Goal: Information Seeking & Learning: Learn about a topic

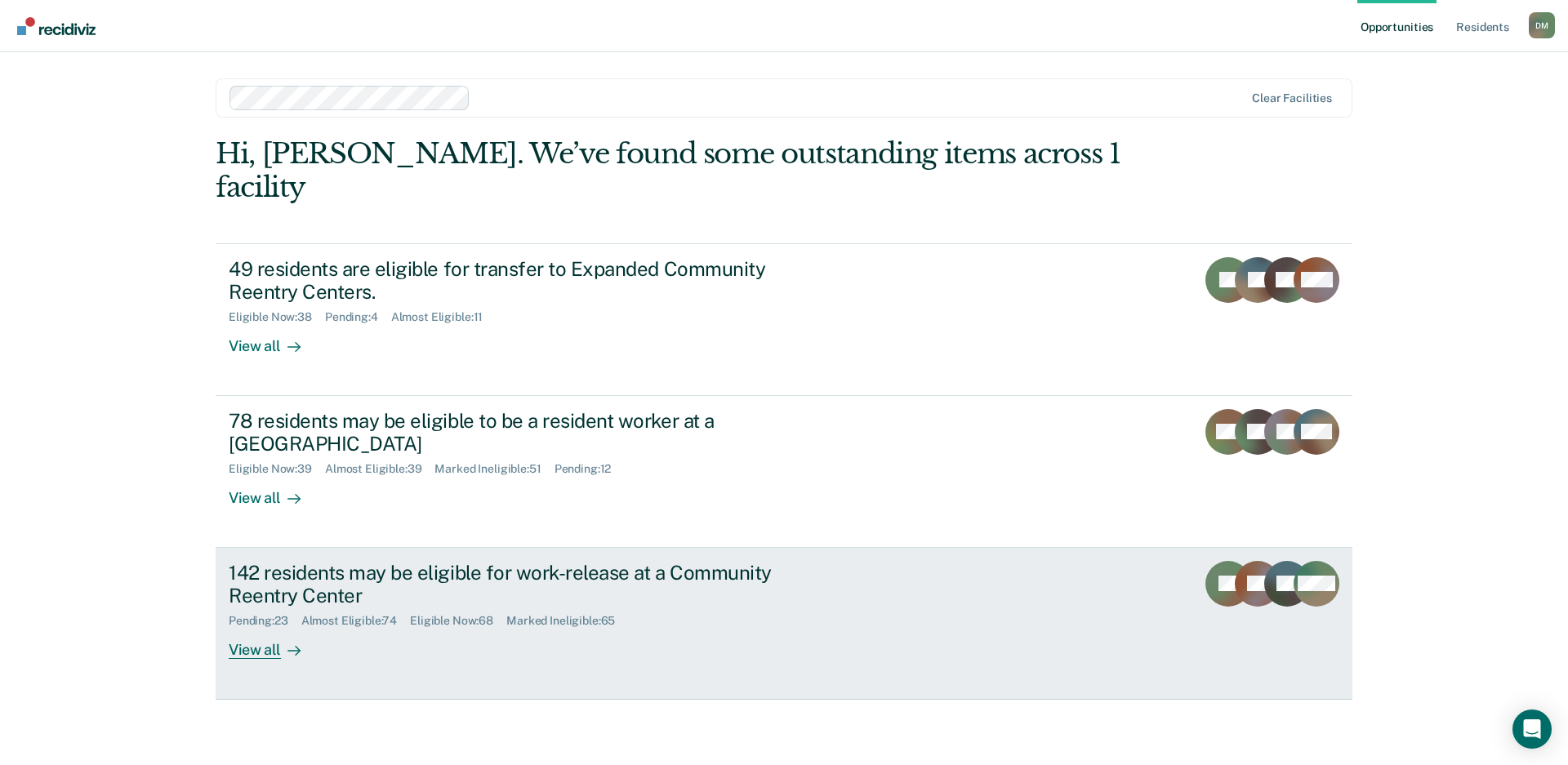
click at [914, 550] on link "142 residents may be eligible for work-release at a Community Reentry Center Pe…" at bounding box center [784, 624] width 1137 height 152
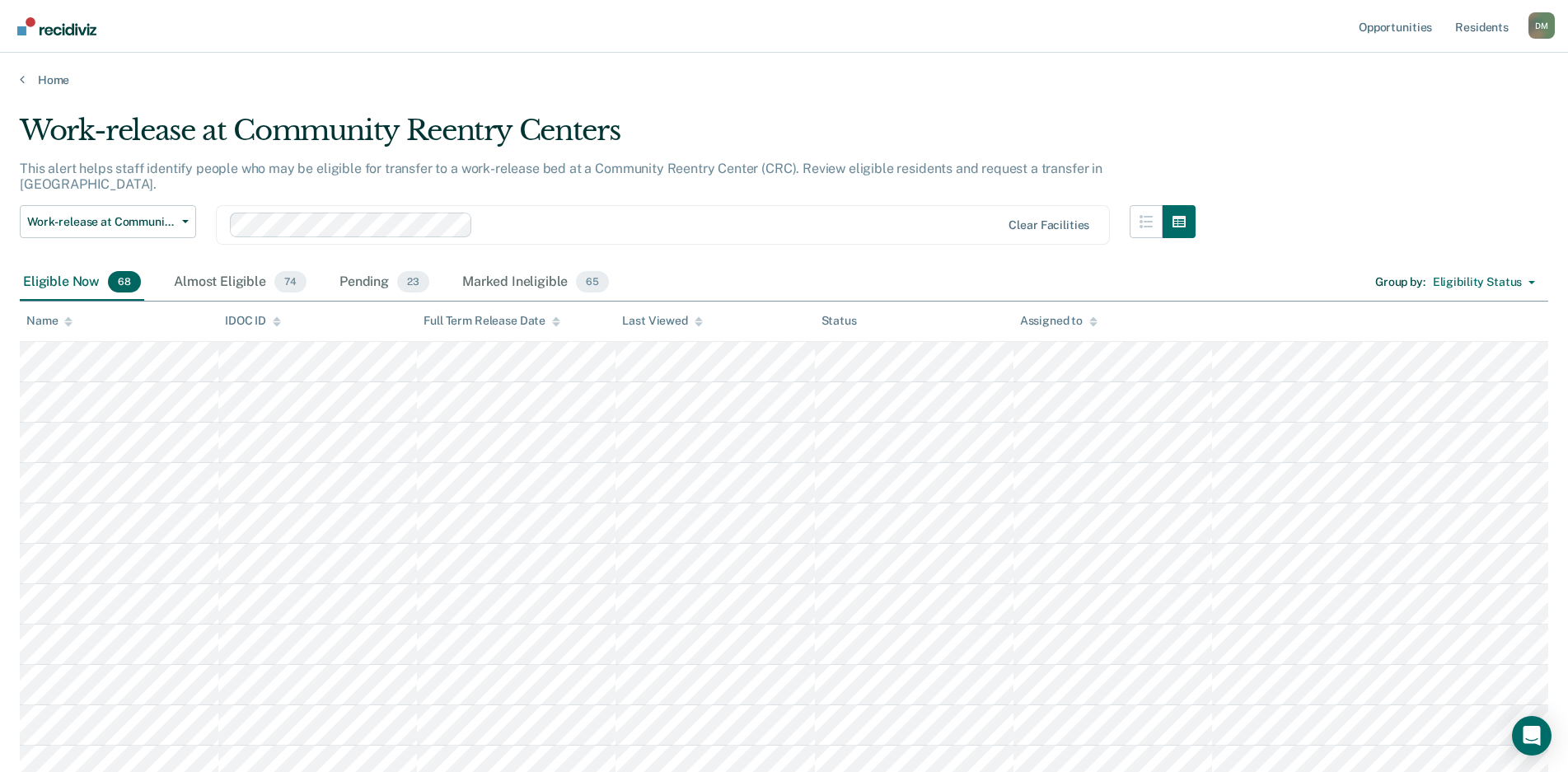
click at [697, 324] on icon at bounding box center [699, 324] width 8 height 4
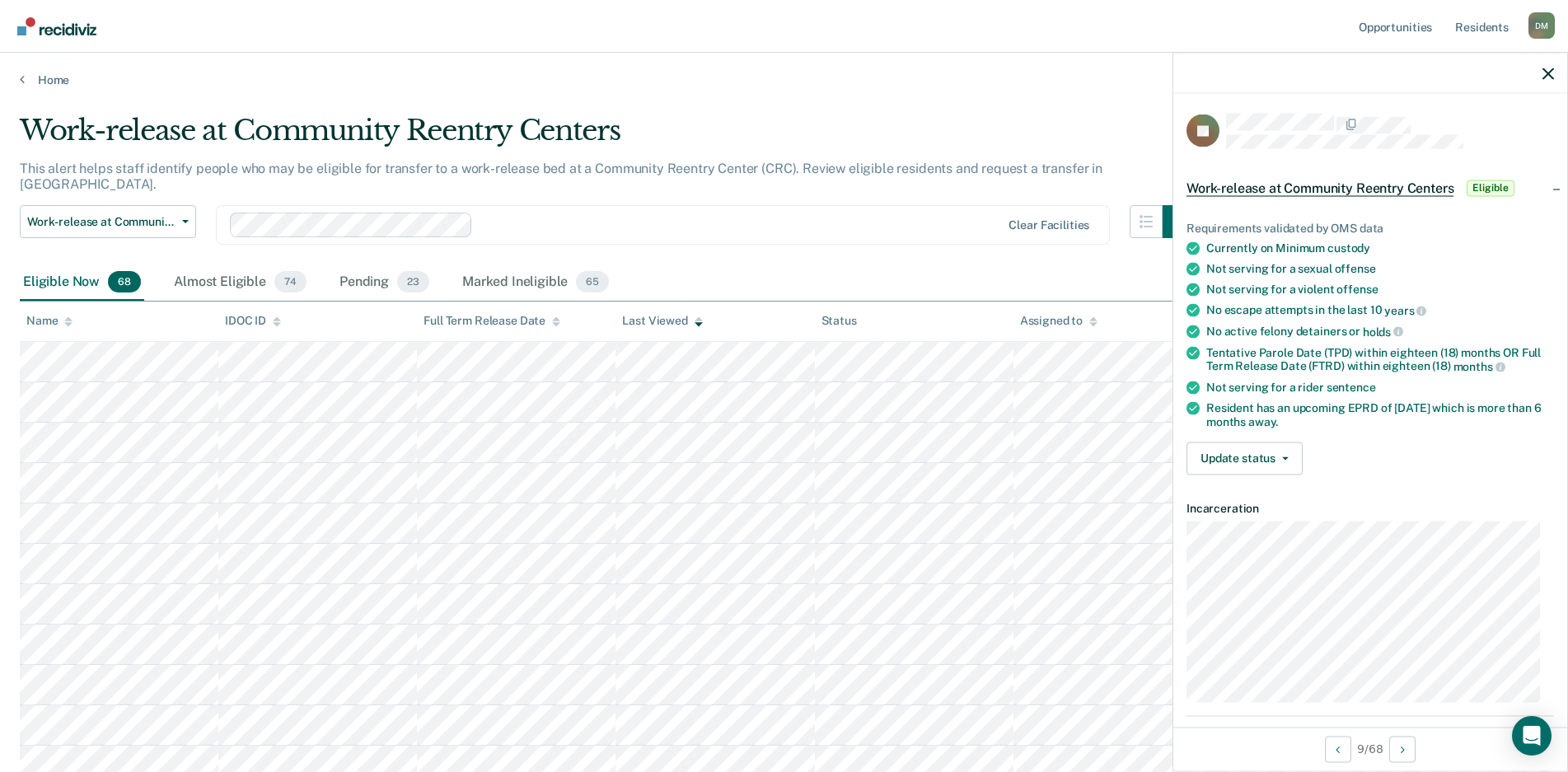
click at [1554, 72] on div at bounding box center [1370, 72] width 394 height 41
click at [1549, 73] on icon "button" at bounding box center [1549, 73] width 12 height 12
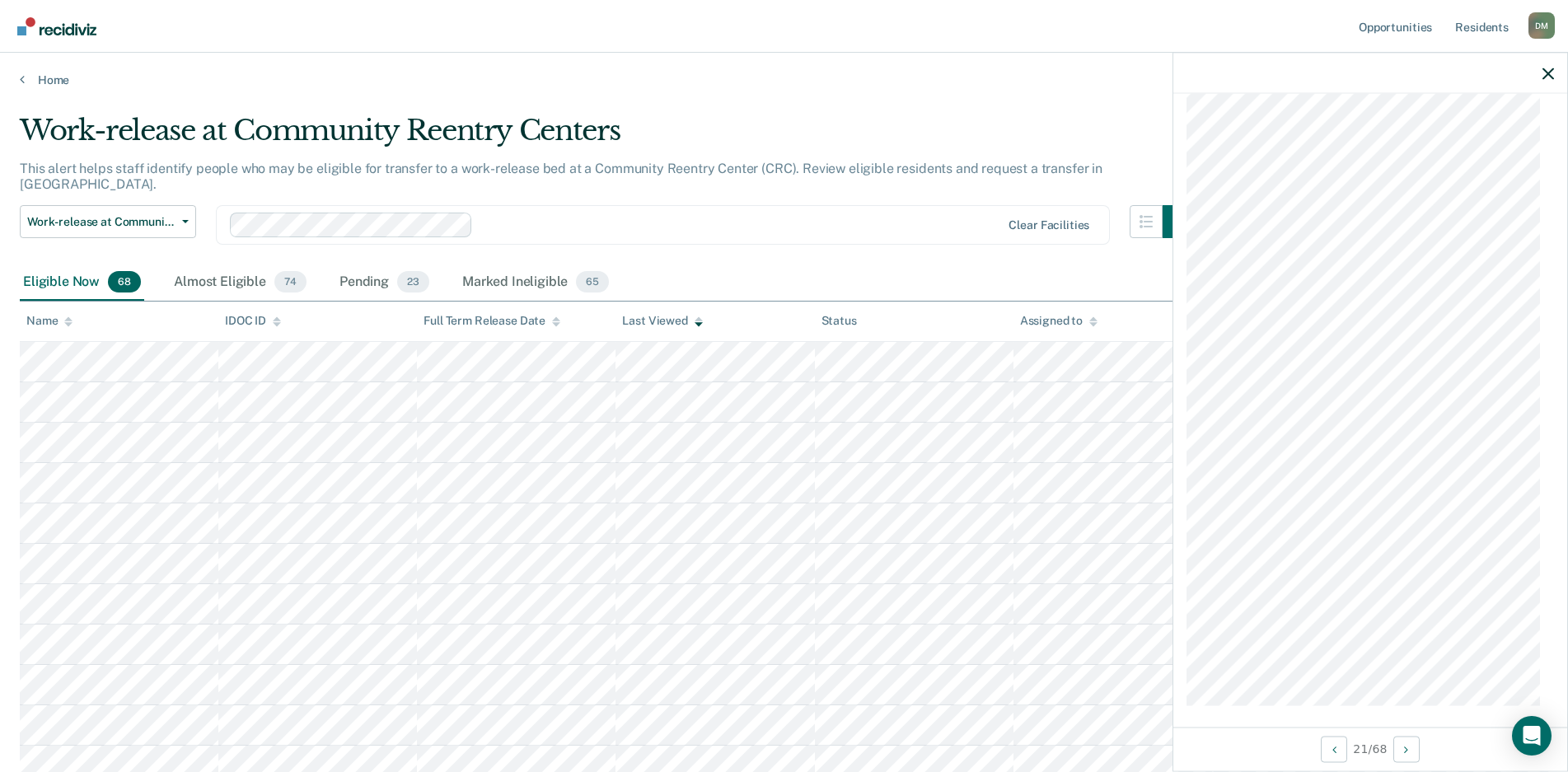
scroll to position [1643, 0]
click at [220, 266] on div "Almost Eligible 74" at bounding box center [240, 283] width 139 height 37
click at [1554, 74] on div at bounding box center [1370, 72] width 394 height 41
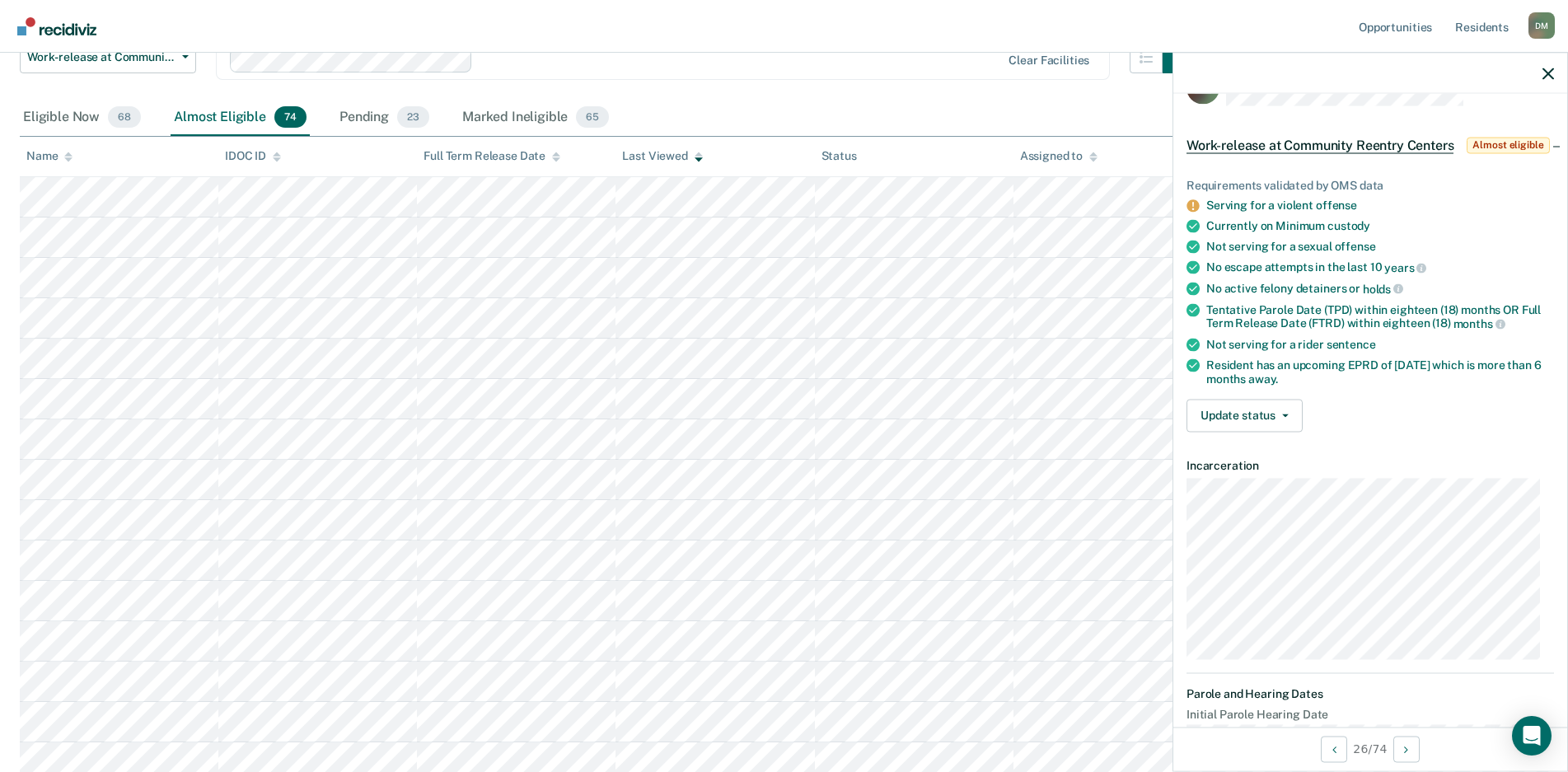
scroll to position [0, 0]
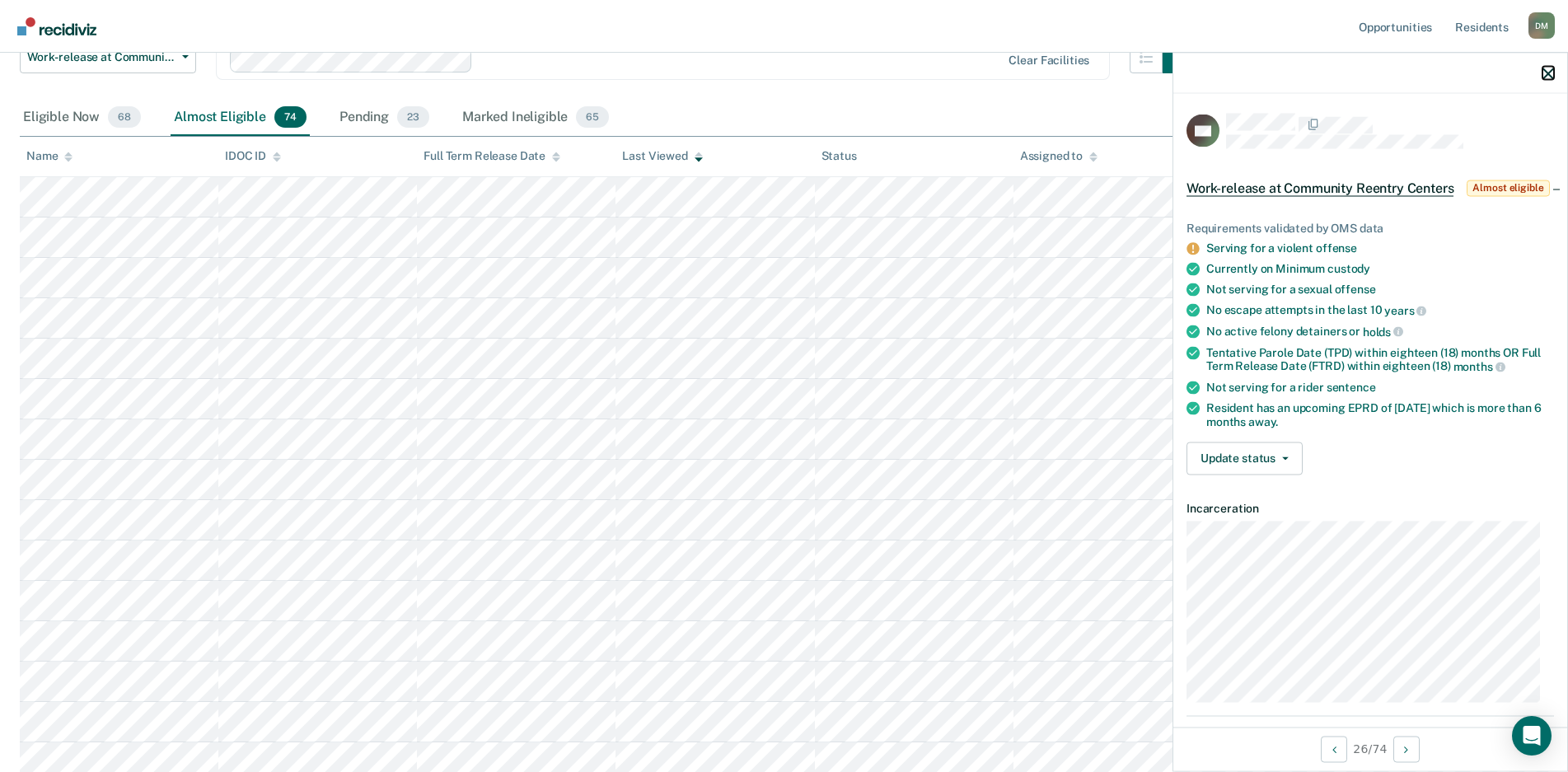
click at [1552, 72] on icon "button" at bounding box center [1549, 73] width 12 height 12
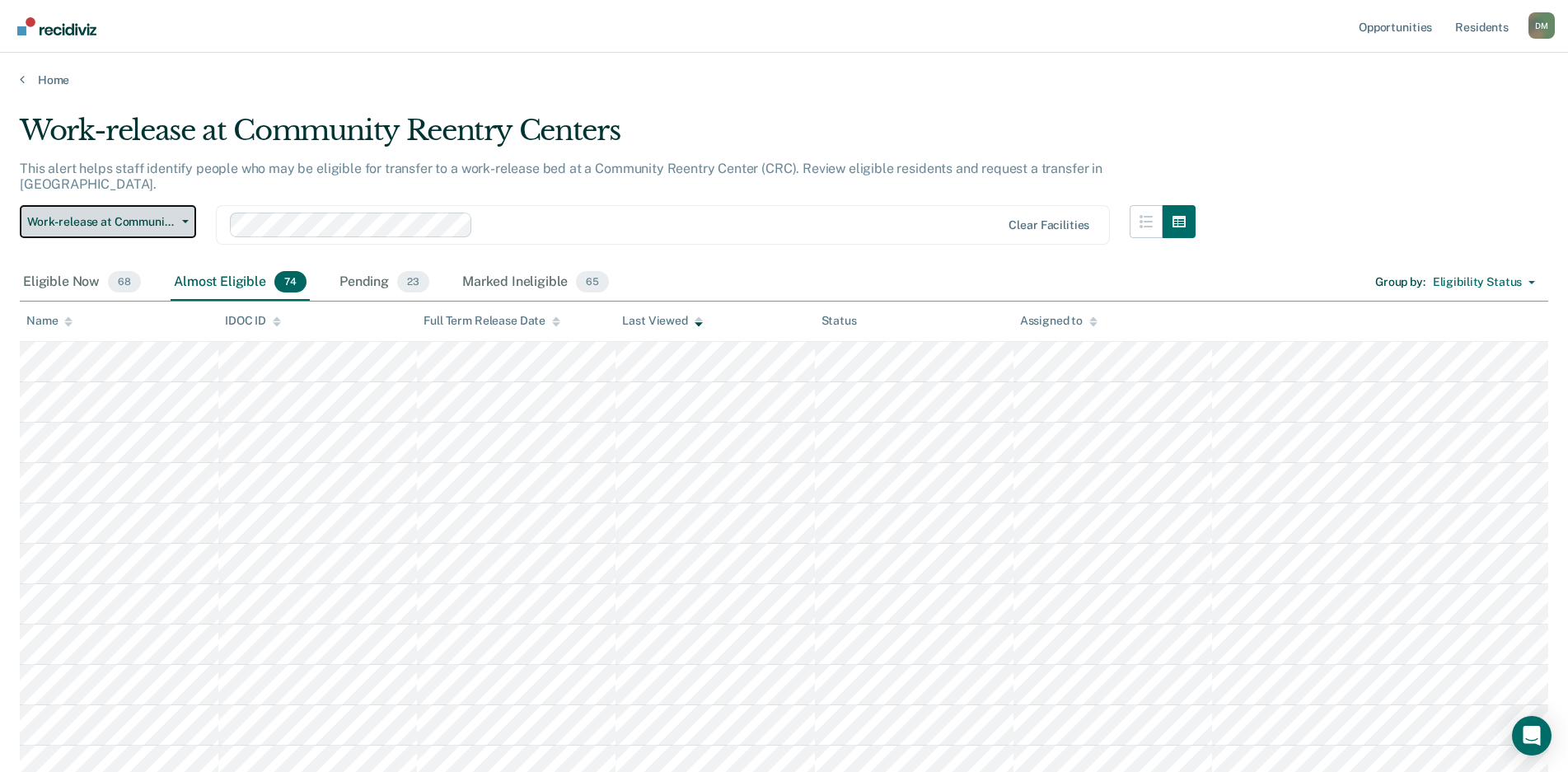
click at [187, 220] on icon "button" at bounding box center [186, 222] width 7 height 3
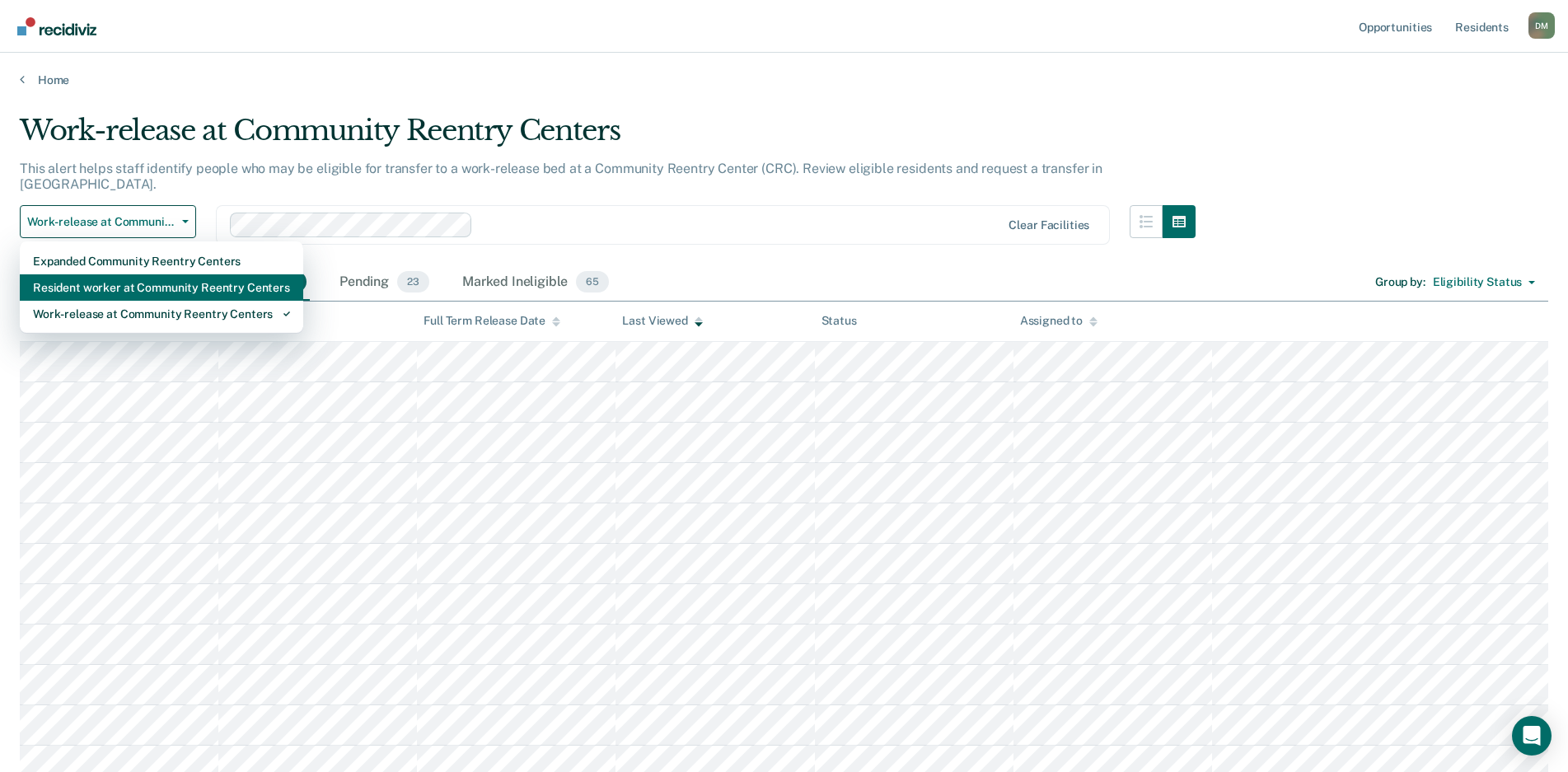
click at [167, 275] on div "Resident worker at Community Reentry Centers" at bounding box center [162, 288] width 257 height 27
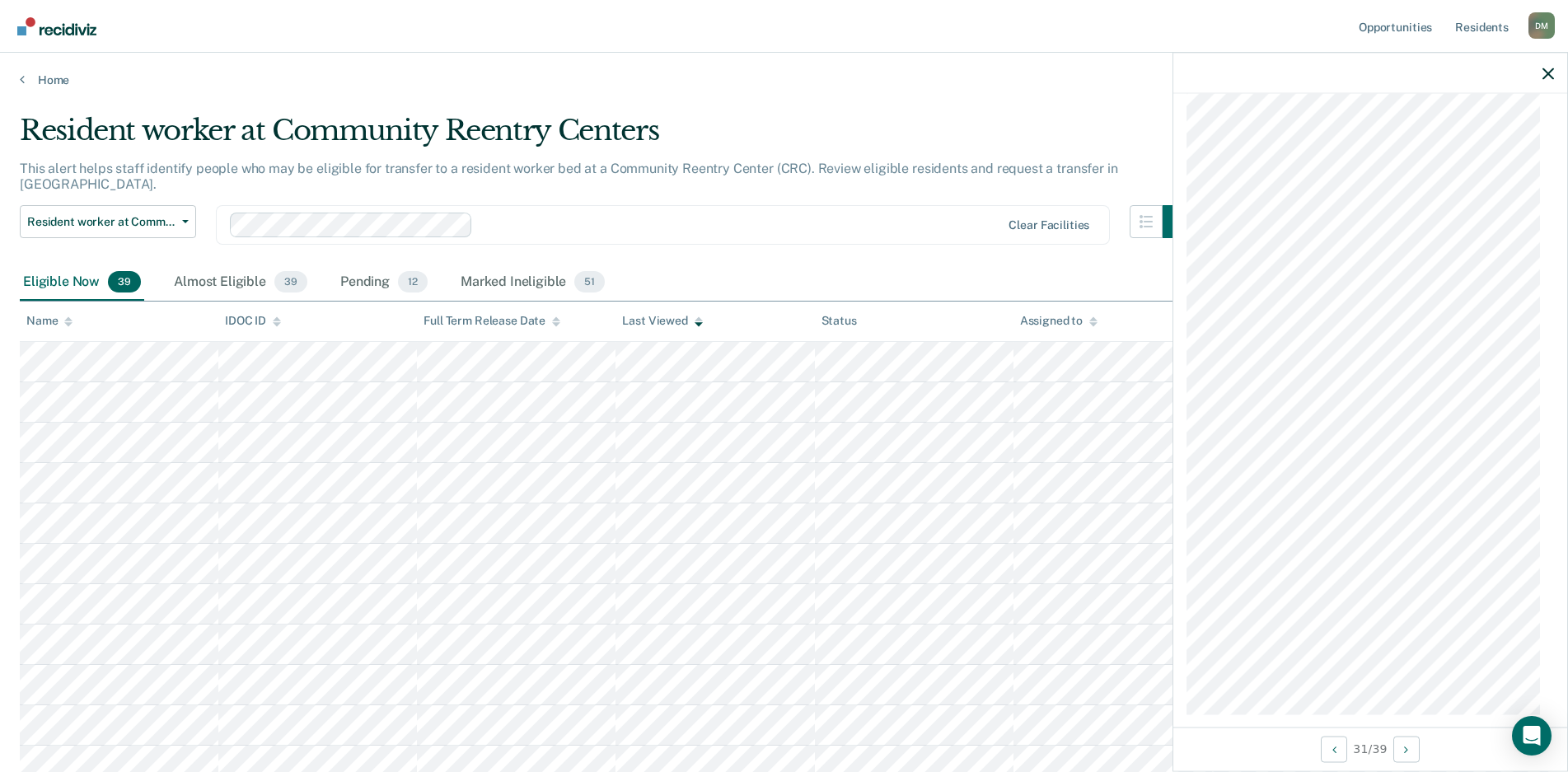
scroll to position [1311, 0]
click at [185, 266] on div "Almost Eligible 39" at bounding box center [241, 283] width 140 height 37
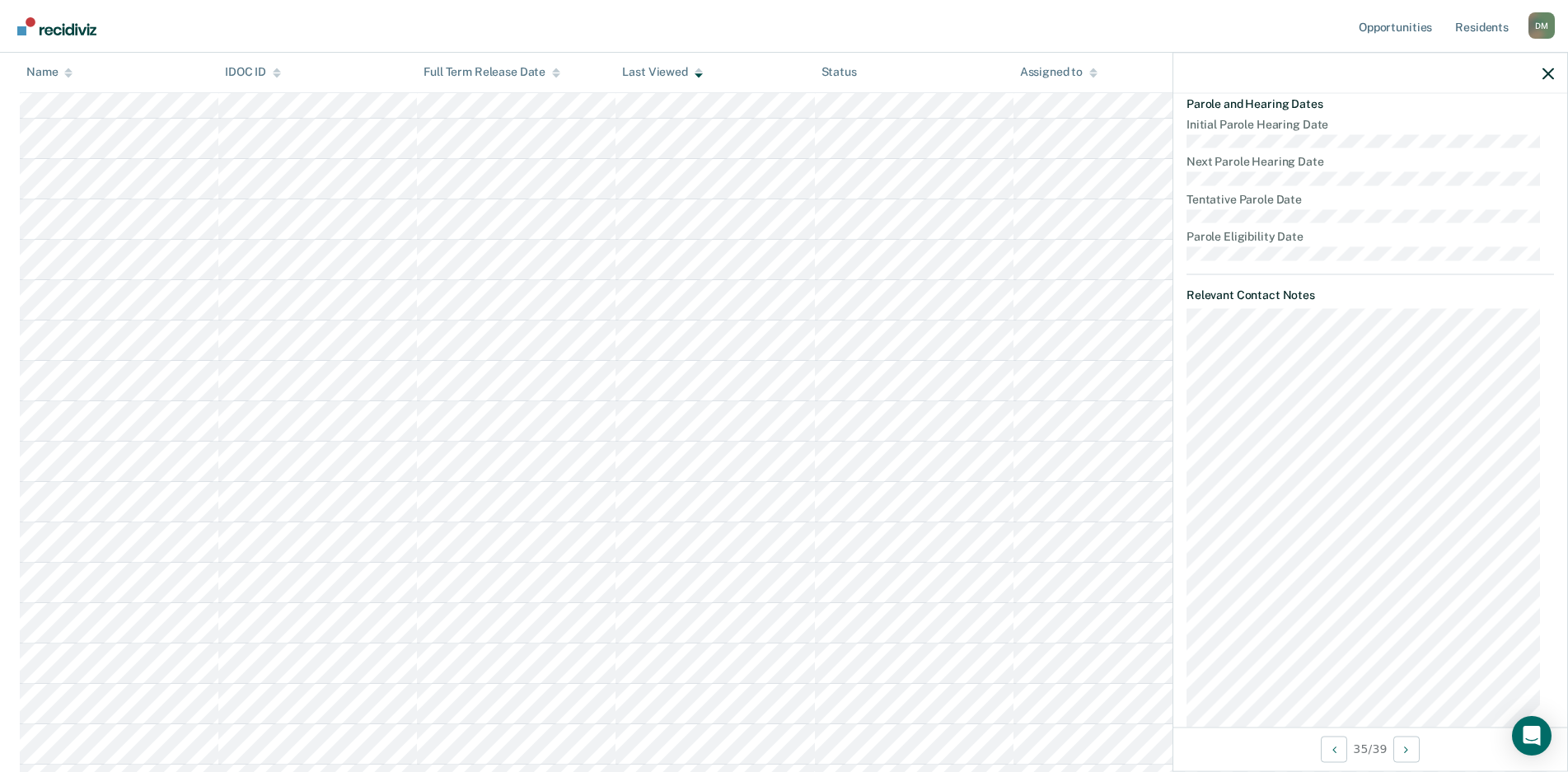
scroll to position [82, 0]
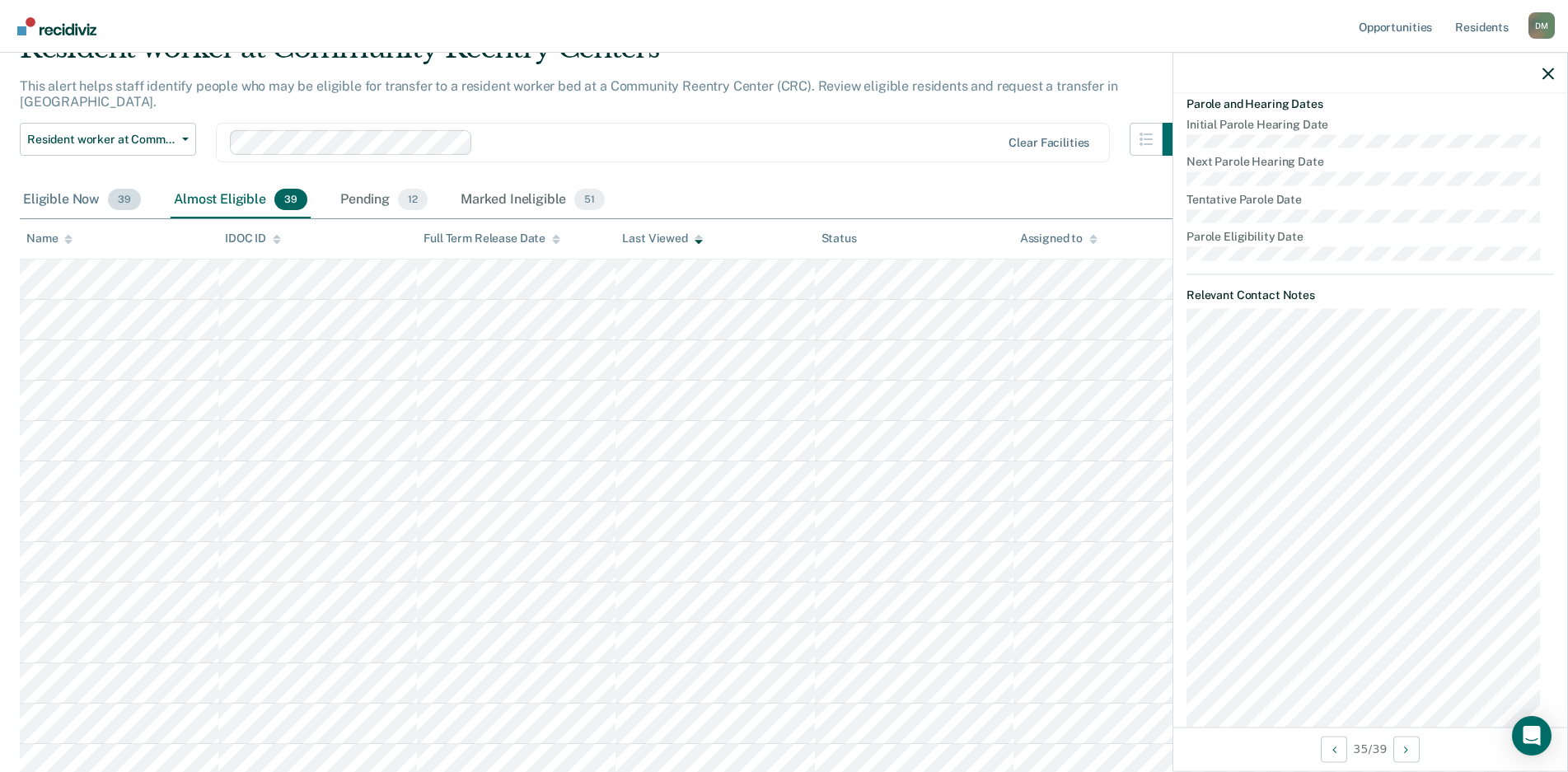
click at [61, 186] on div "Eligible Now 39" at bounding box center [82, 201] width 124 height 37
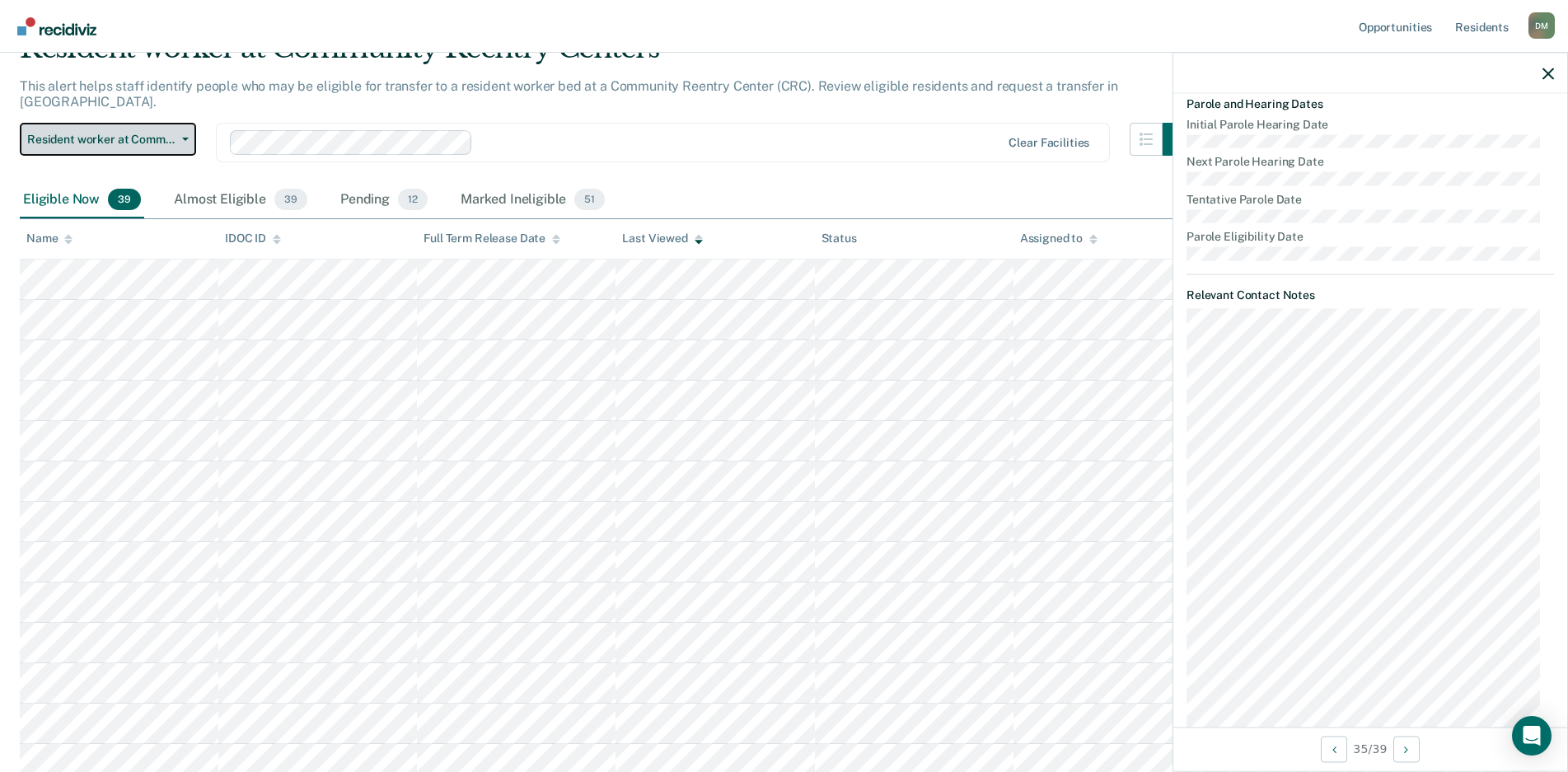
click at [186, 137] on icon "button" at bounding box center [186, 139] width 7 height 3
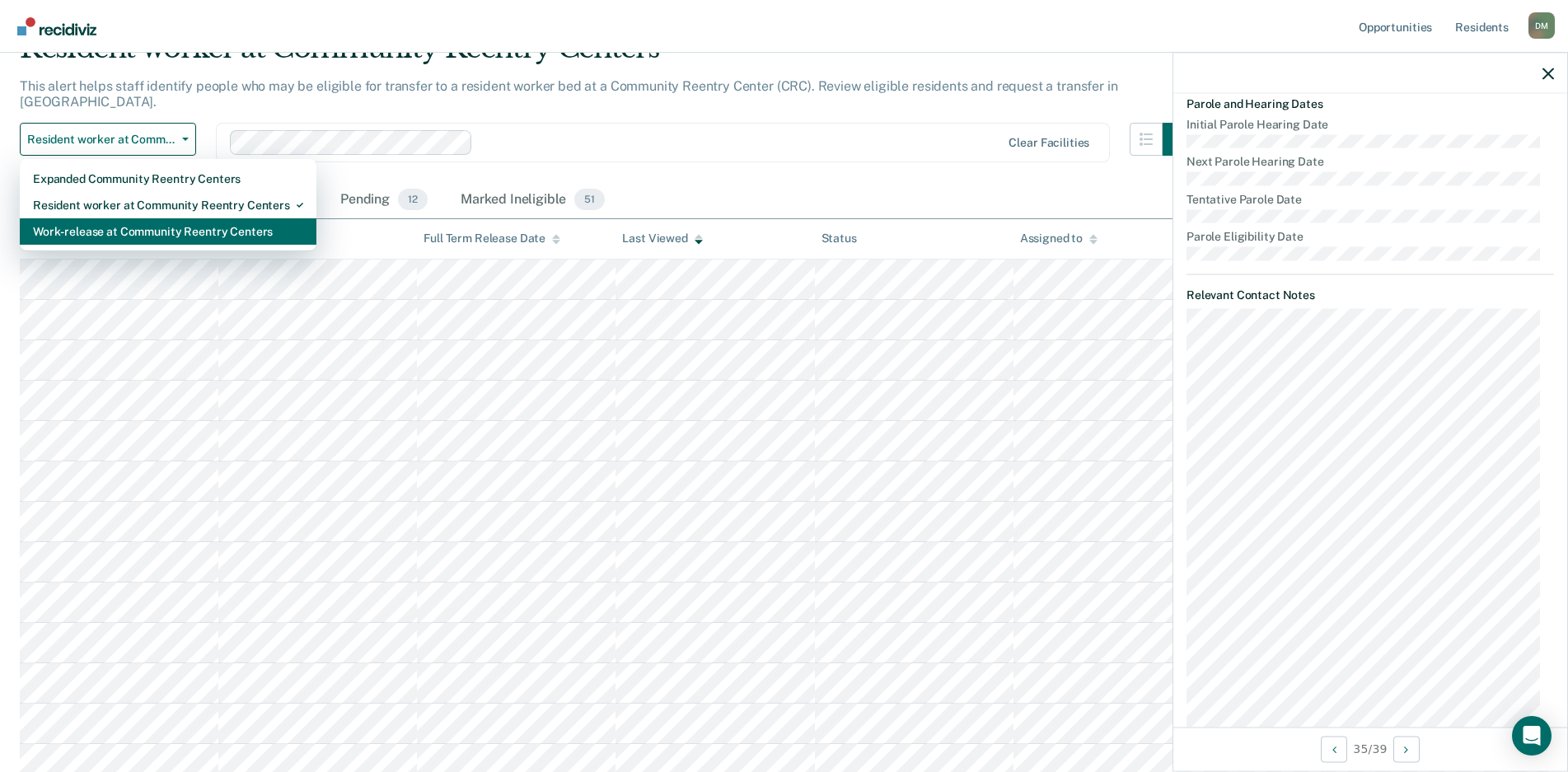
click at [153, 218] on div "Work-release at Community Reentry Centers" at bounding box center [168, 232] width 271 height 27
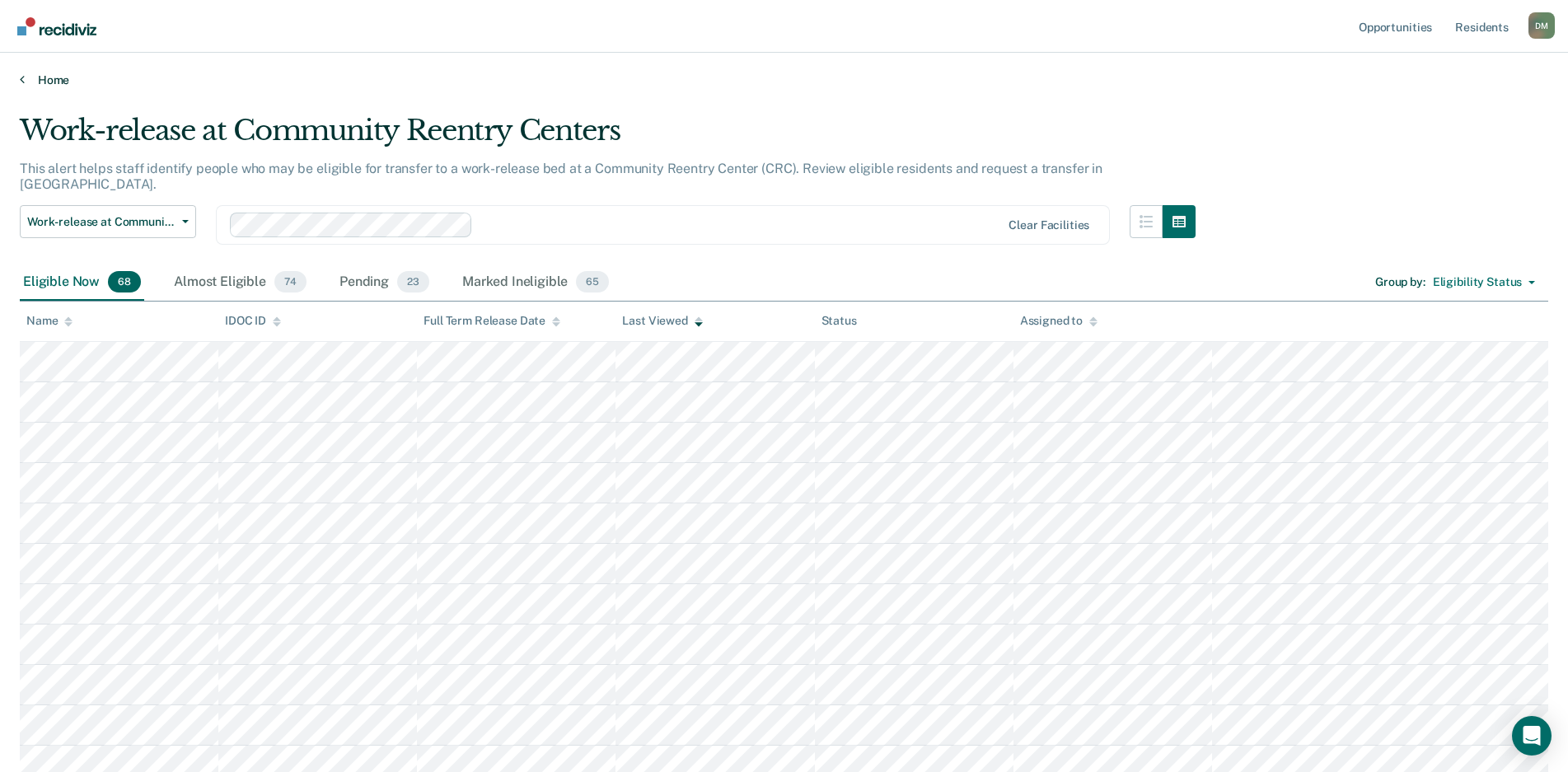
click at [52, 78] on link "Home" at bounding box center [784, 80] width 1529 height 15
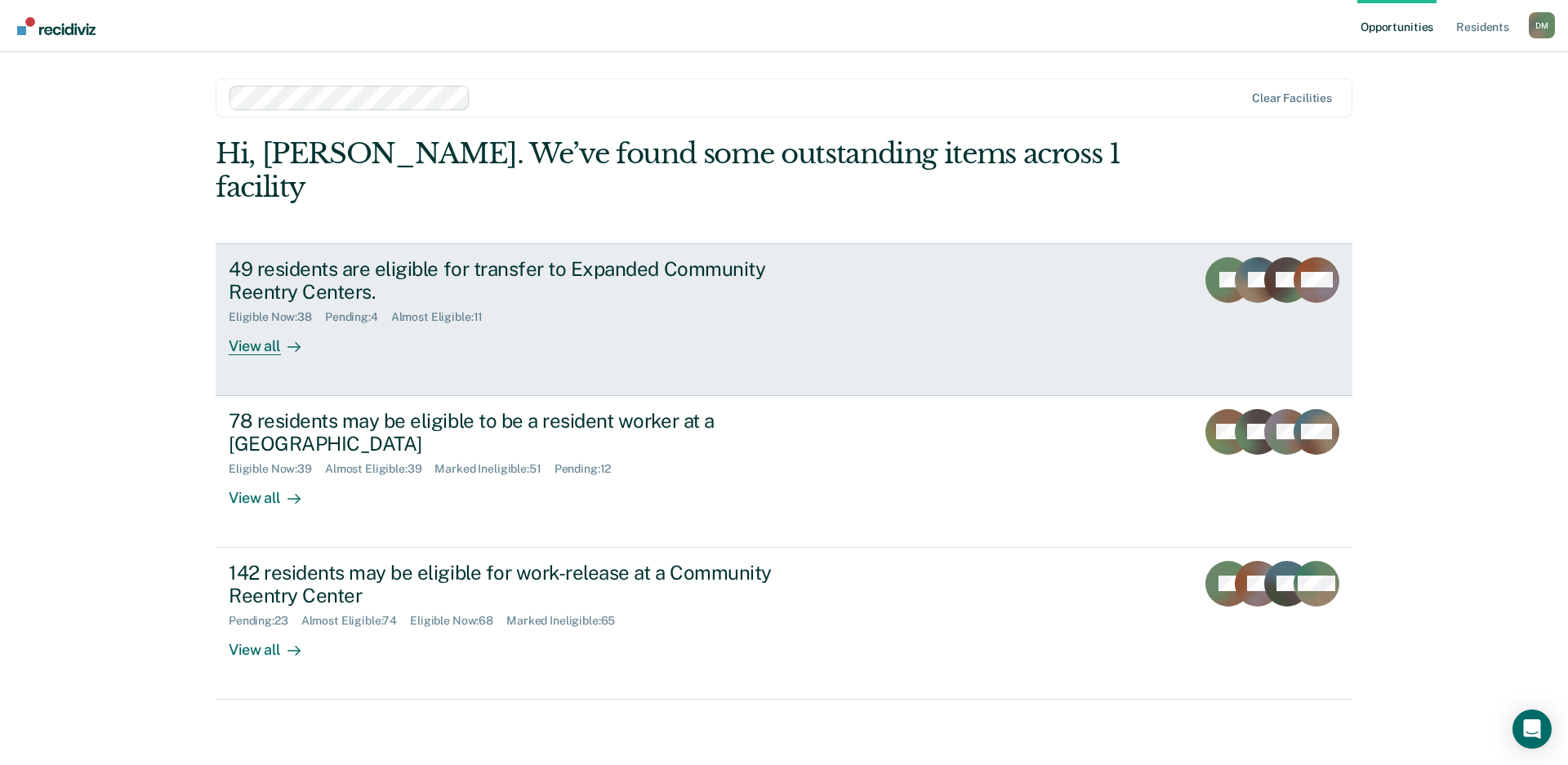
click at [642, 297] on div "49 residents are eligible for transfer to Expanded Community Reentry Centers. E…" at bounding box center [535, 307] width 612 height 99
